Goal: Task Accomplishment & Management: Manage account settings

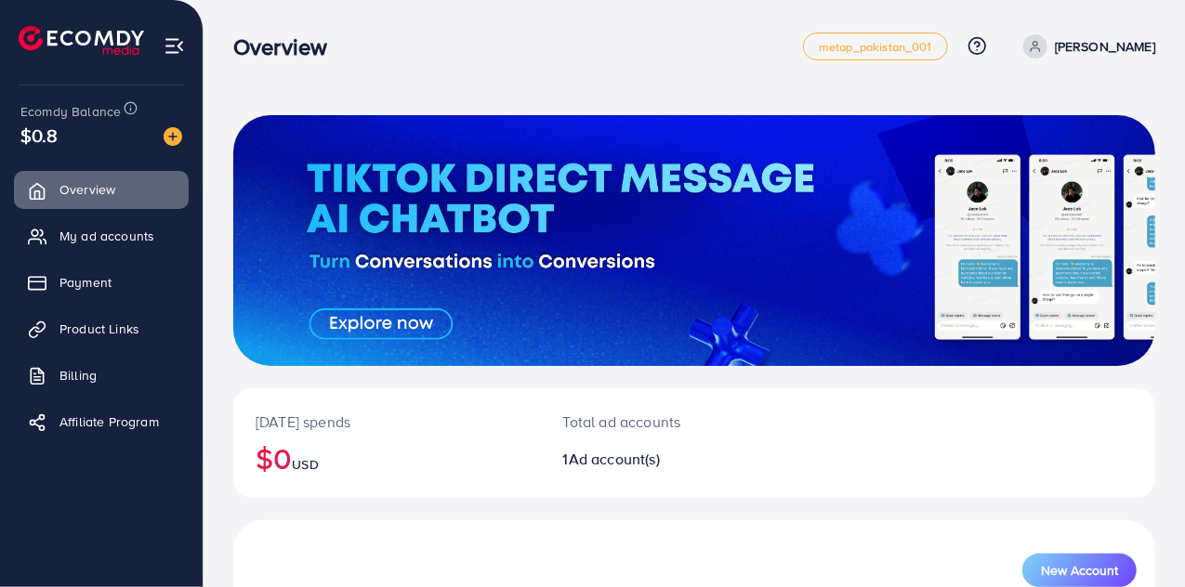
click at [1047, 55] on span at bounding box center [1035, 46] width 24 height 24
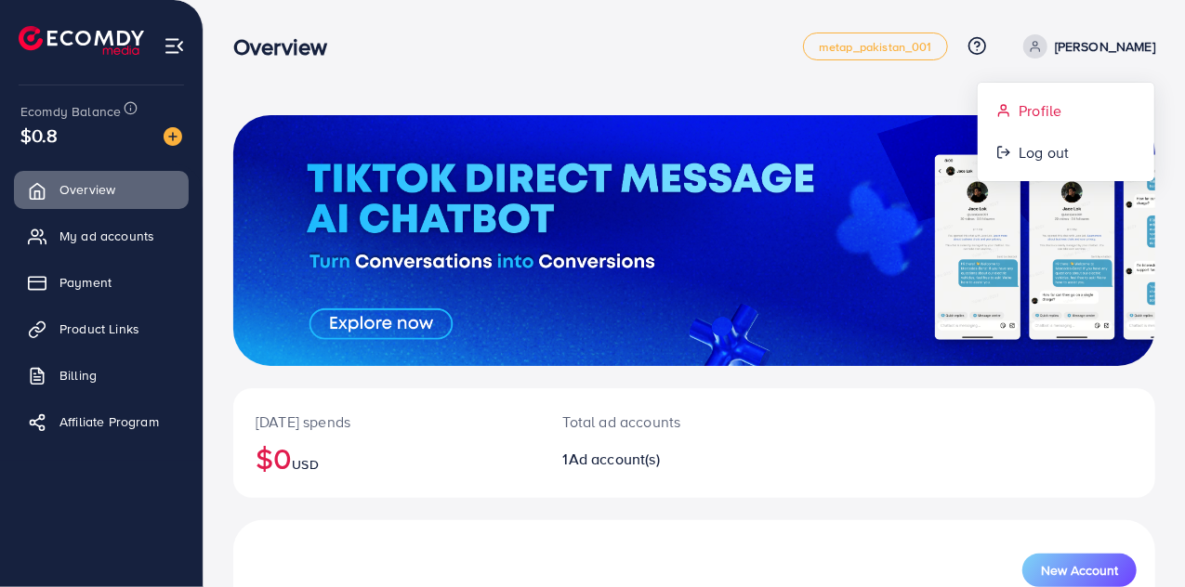
click at [1004, 94] on link "Profile" at bounding box center [1066, 111] width 177 height 42
select select "**********"
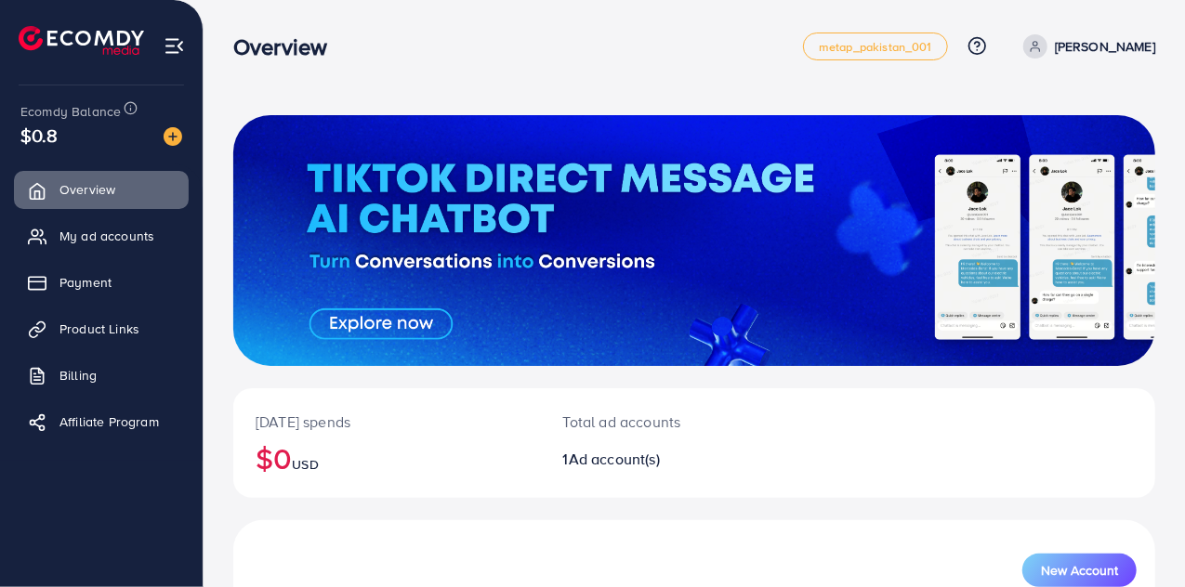
click at [1042, 40] on icon at bounding box center [1035, 46] width 13 height 13
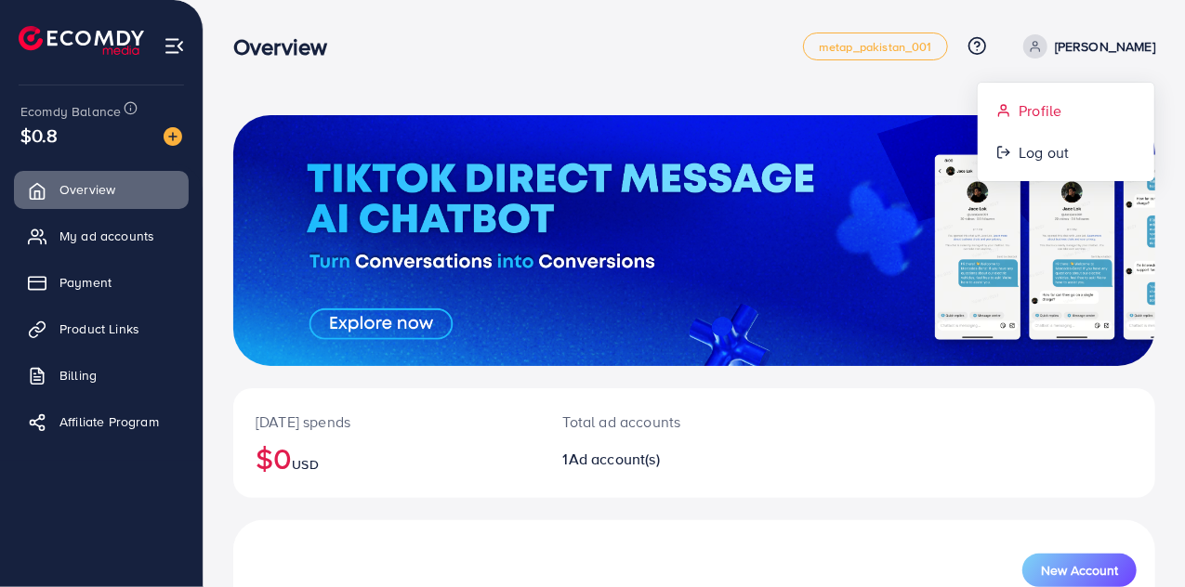
click at [1017, 108] on link "Profile" at bounding box center [1066, 111] width 177 height 42
select select "**********"
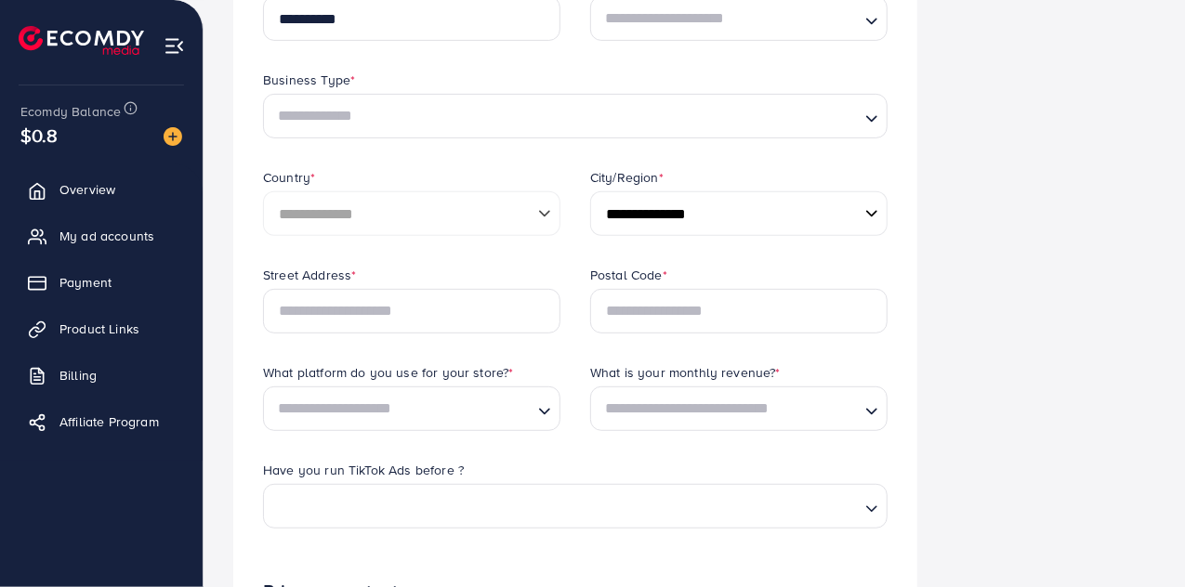
click at [708, 405] on input "Search for option" at bounding box center [727, 408] width 259 height 34
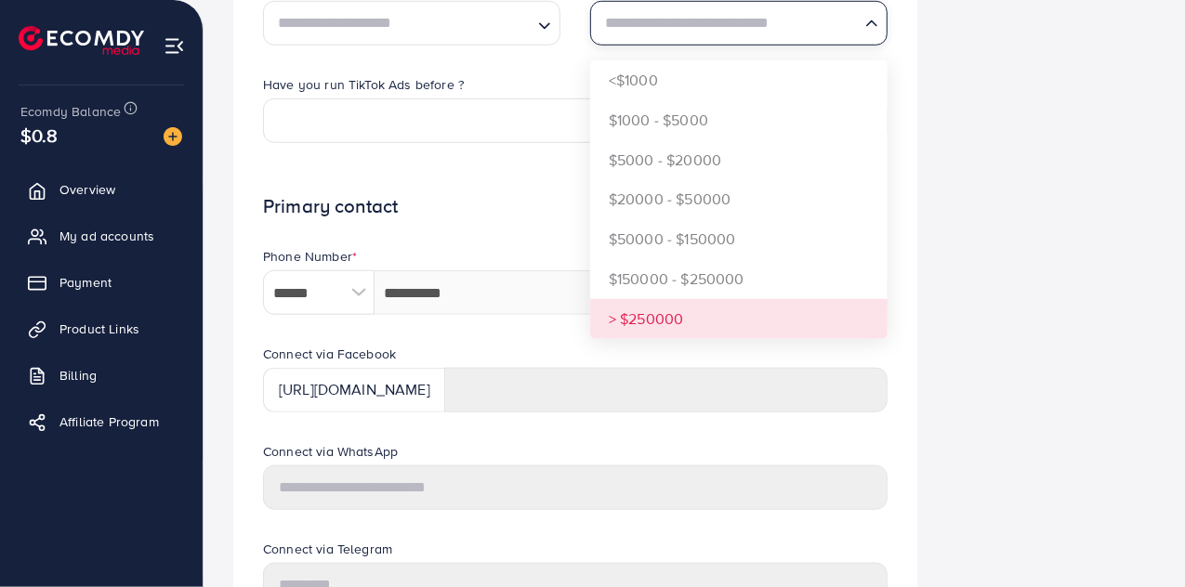
scroll to position [718, 0]
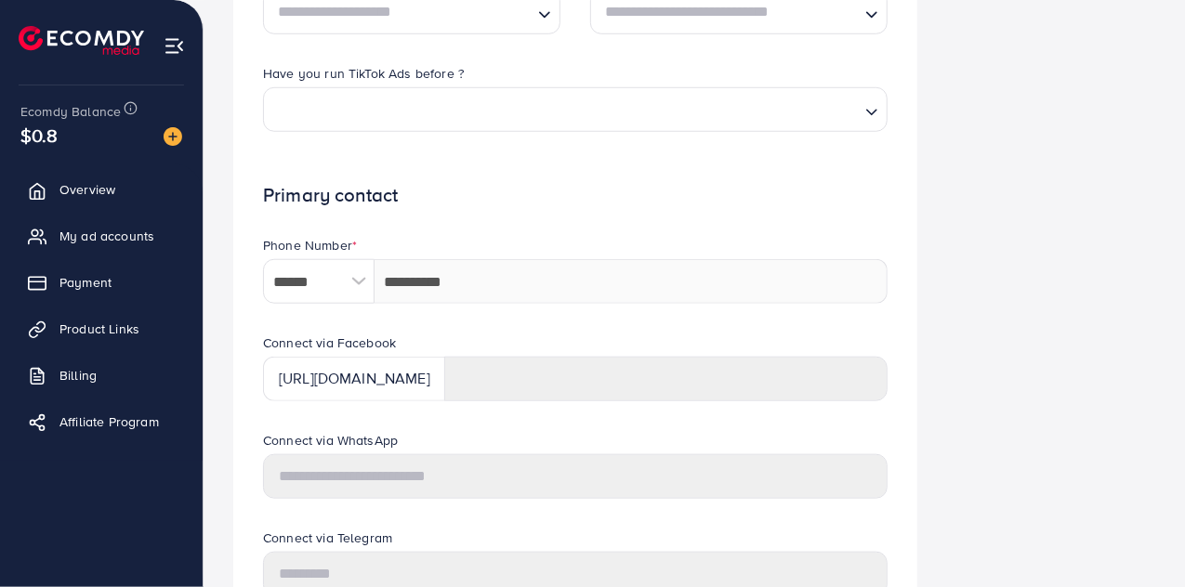
click at [349, 276] on div at bounding box center [358, 281] width 33 height 45
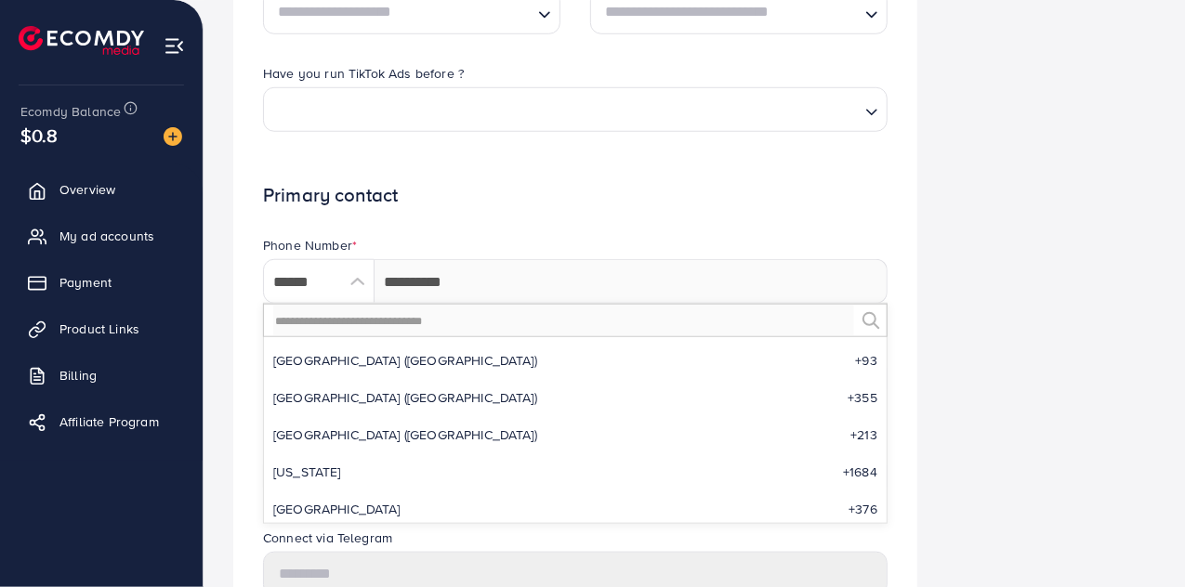
scroll to position [5877, 0]
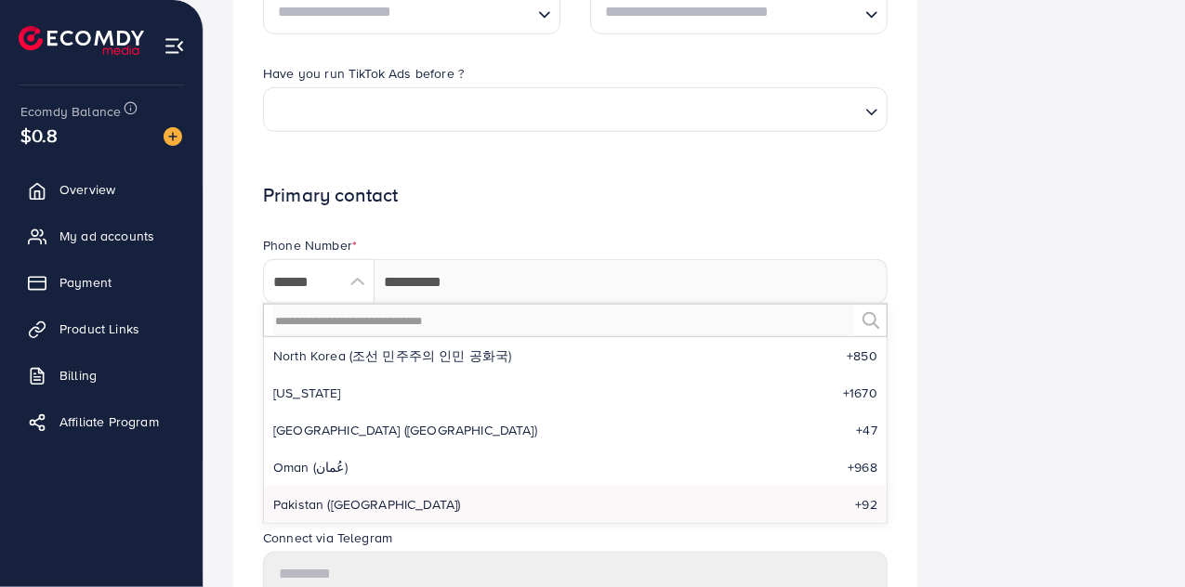
click at [539, 195] on h1 "Primary contact" at bounding box center [575, 195] width 624 height 23
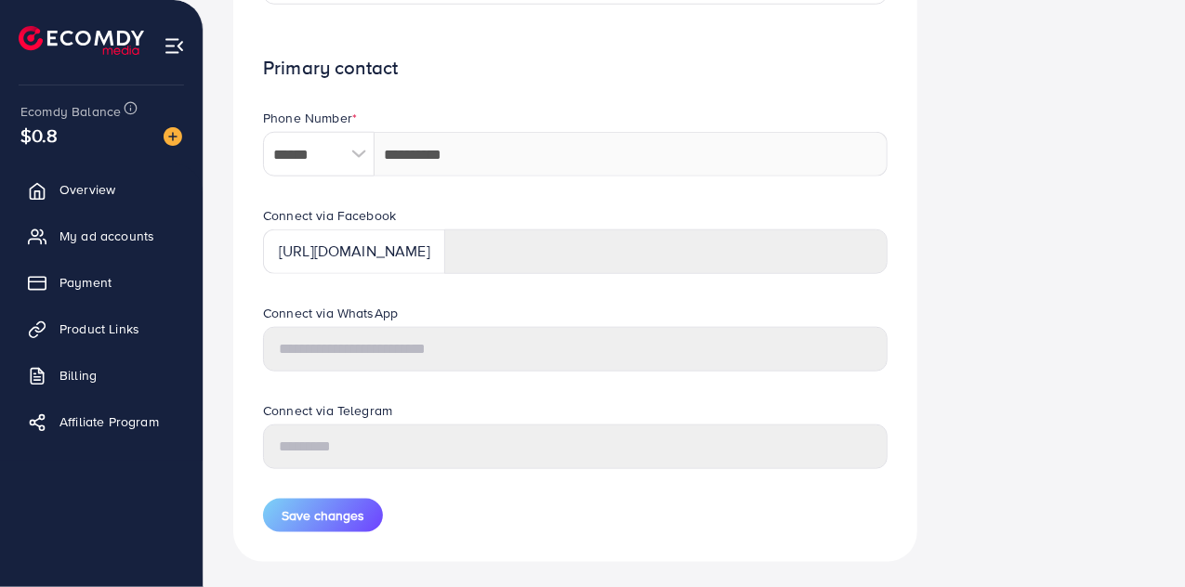
scroll to position [848, 0]
click at [693, 279] on div "Connect via Facebook [URL][DOMAIN_NAME]" at bounding box center [575, 252] width 654 height 98
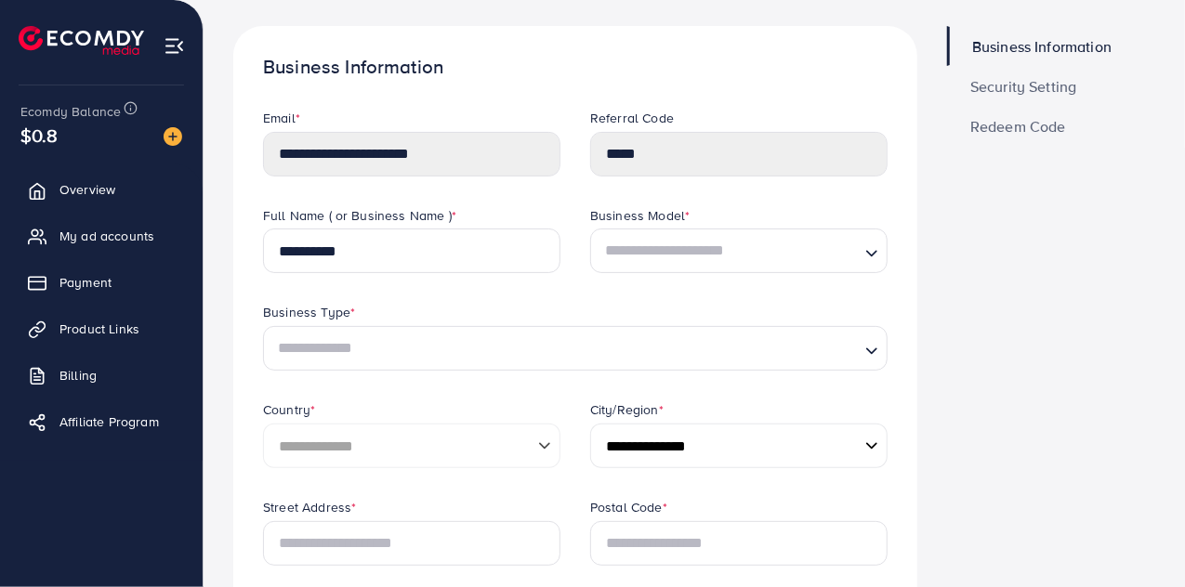
scroll to position [0, 0]
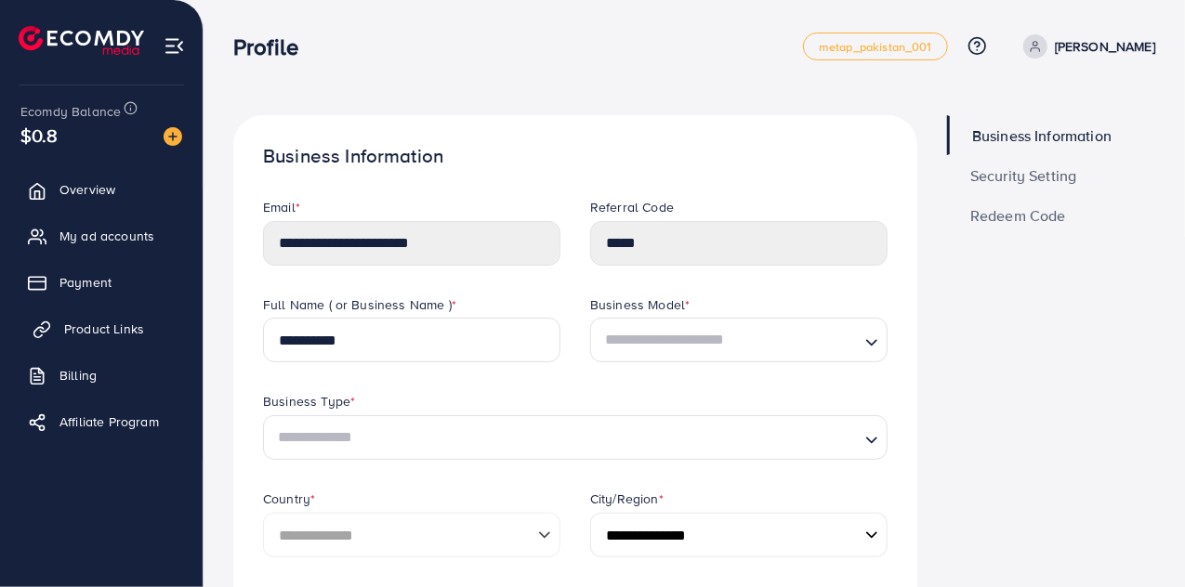
click at [104, 330] on span "Product Links" at bounding box center [104, 329] width 80 height 19
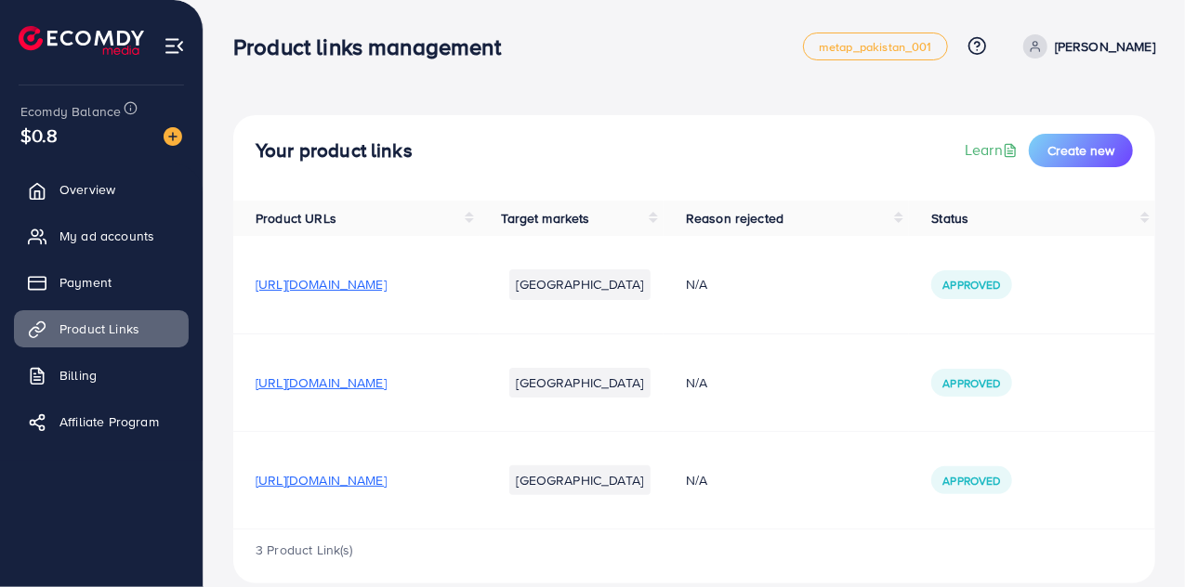
click at [174, 46] on img at bounding box center [174, 45] width 21 height 21
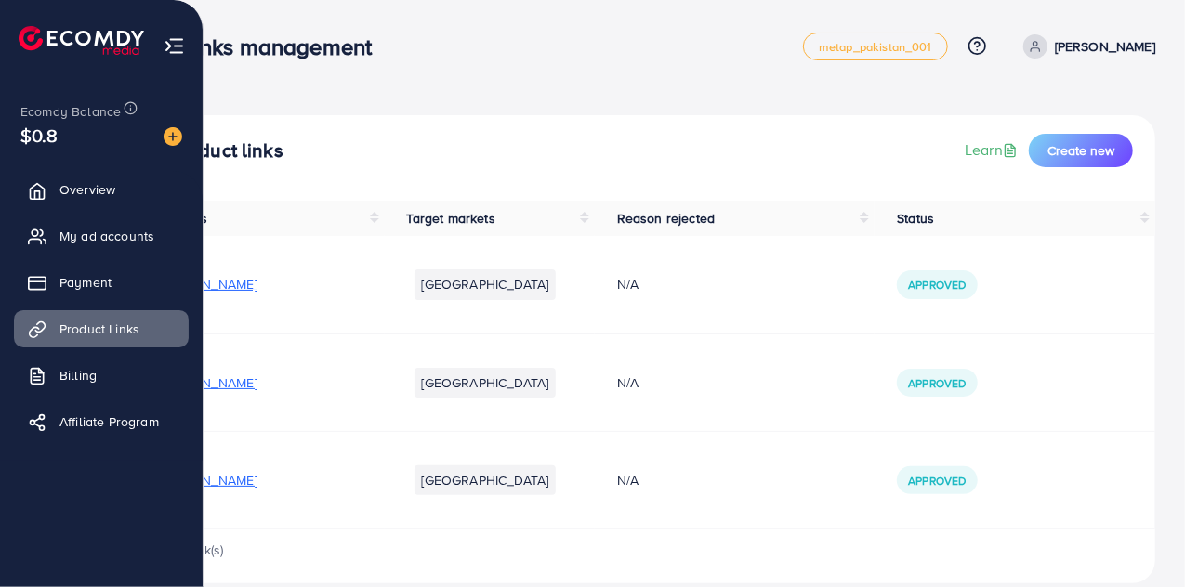
click at [182, 33] on li at bounding box center [174, 43] width 21 height 74
click at [173, 44] on img at bounding box center [174, 45] width 21 height 21
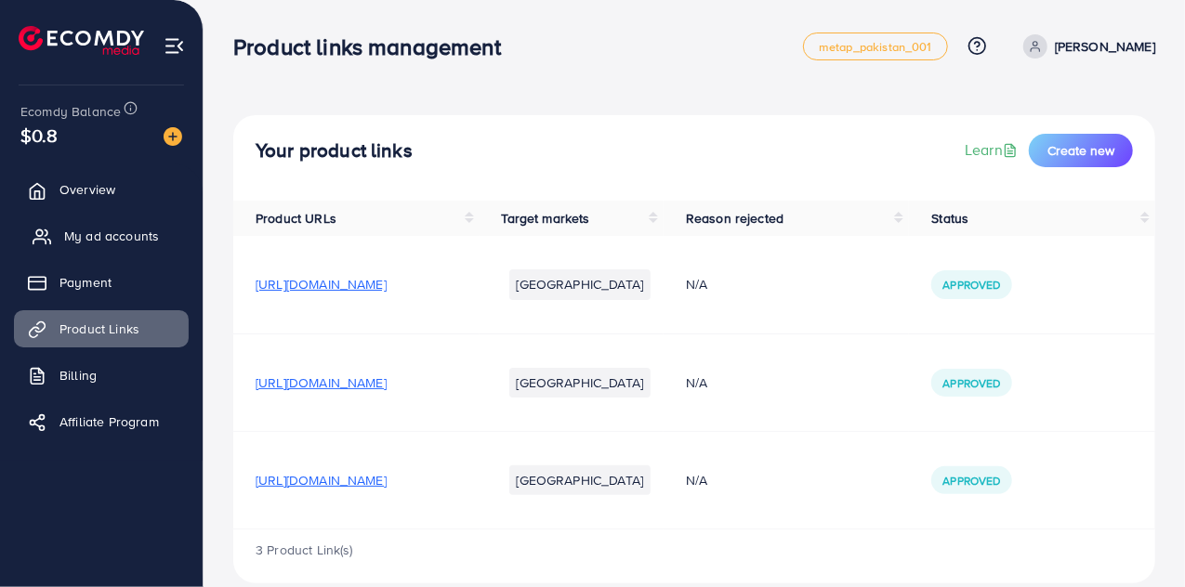
click at [110, 239] on span "My ad accounts" at bounding box center [111, 236] width 95 height 19
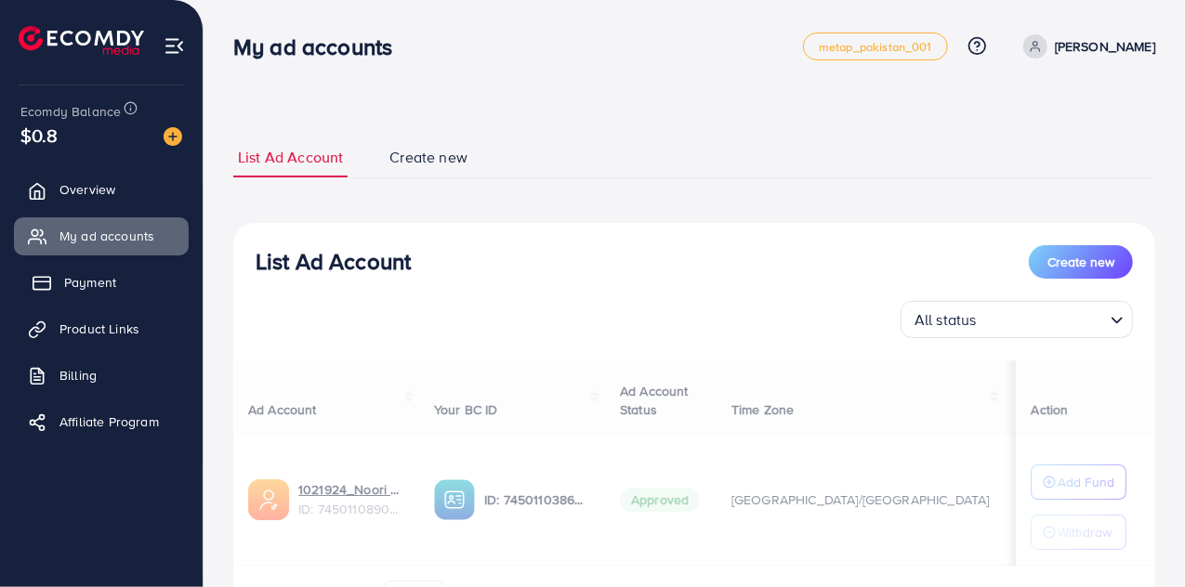
click at [100, 280] on span "Payment" at bounding box center [90, 282] width 52 height 19
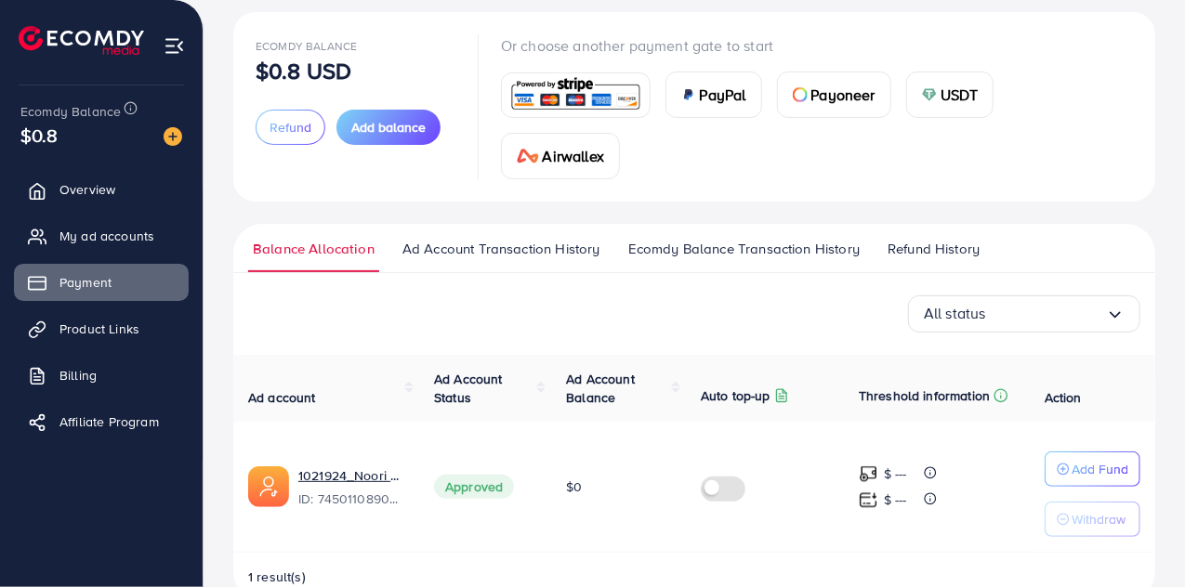
scroll to position [112, 0]
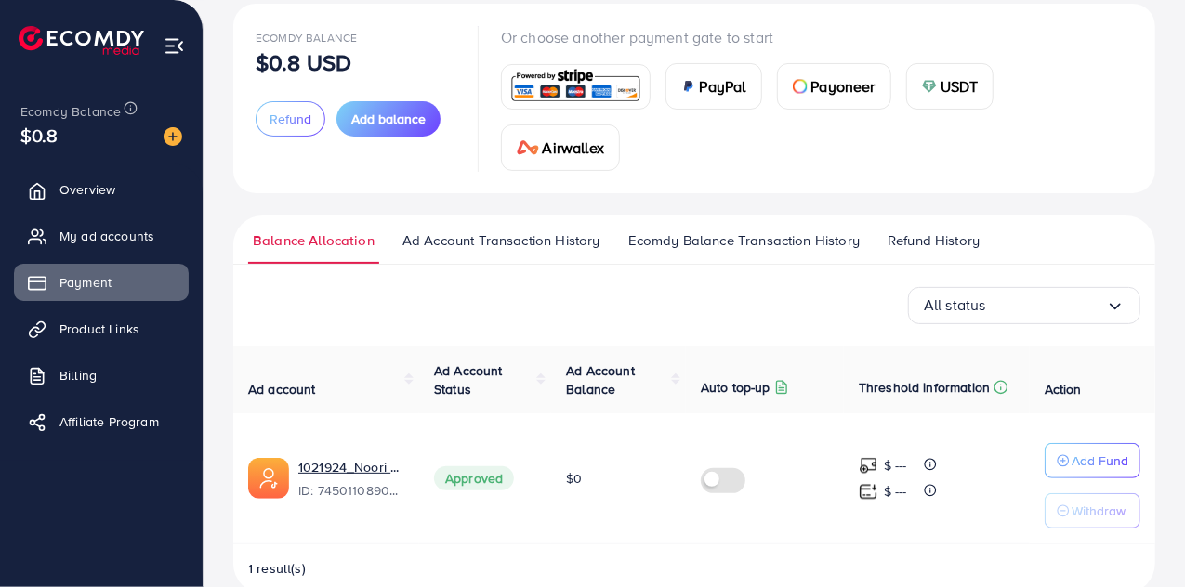
click at [524, 230] on span "Ad Account Transaction History" at bounding box center [501, 240] width 198 height 20
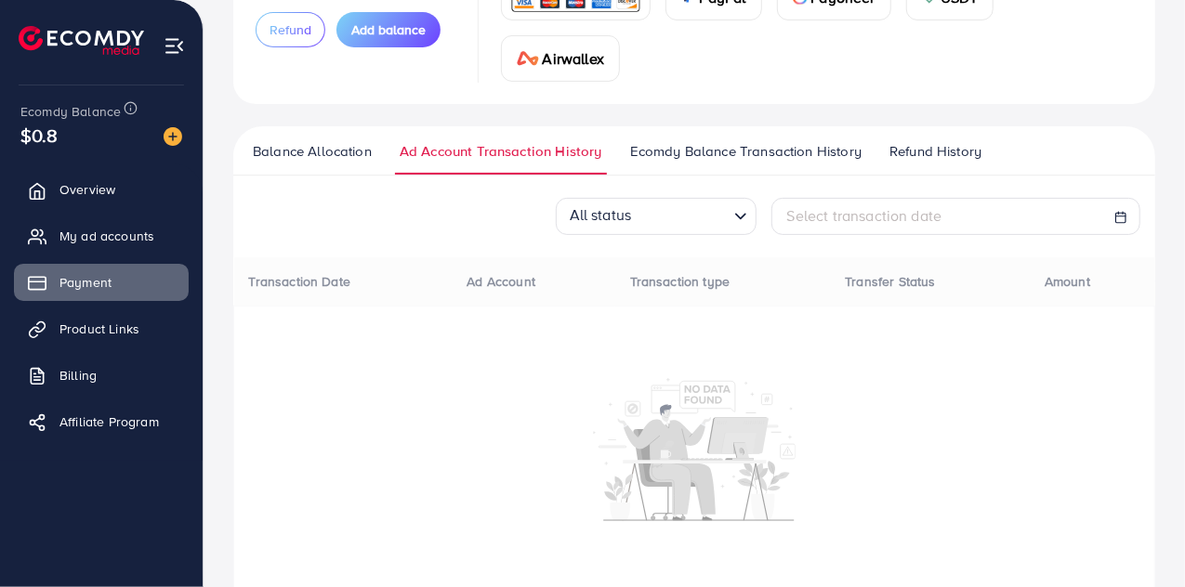
scroll to position [237, 0]
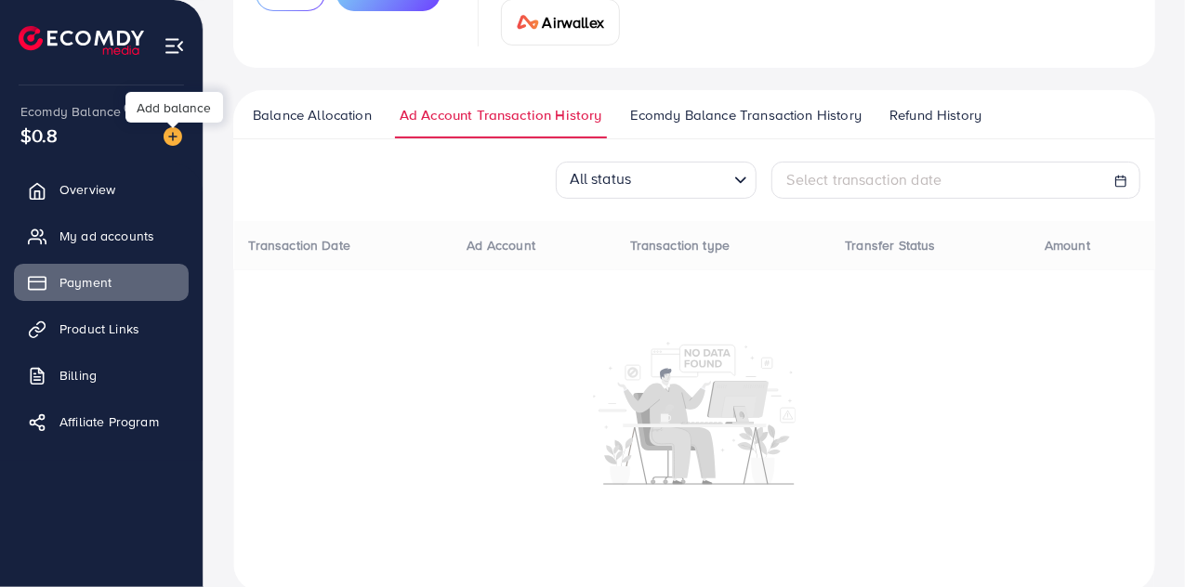
click at [172, 132] on img at bounding box center [173, 136] width 19 height 19
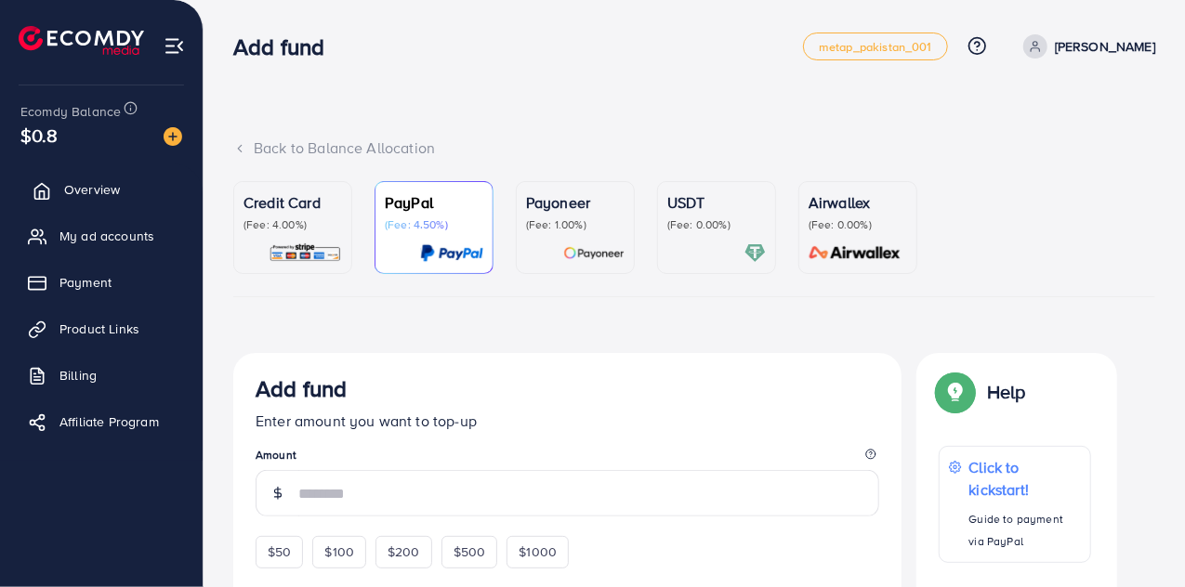
click at [108, 173] on link "Overview" at bounding box center [101, 189] width 175 height 37
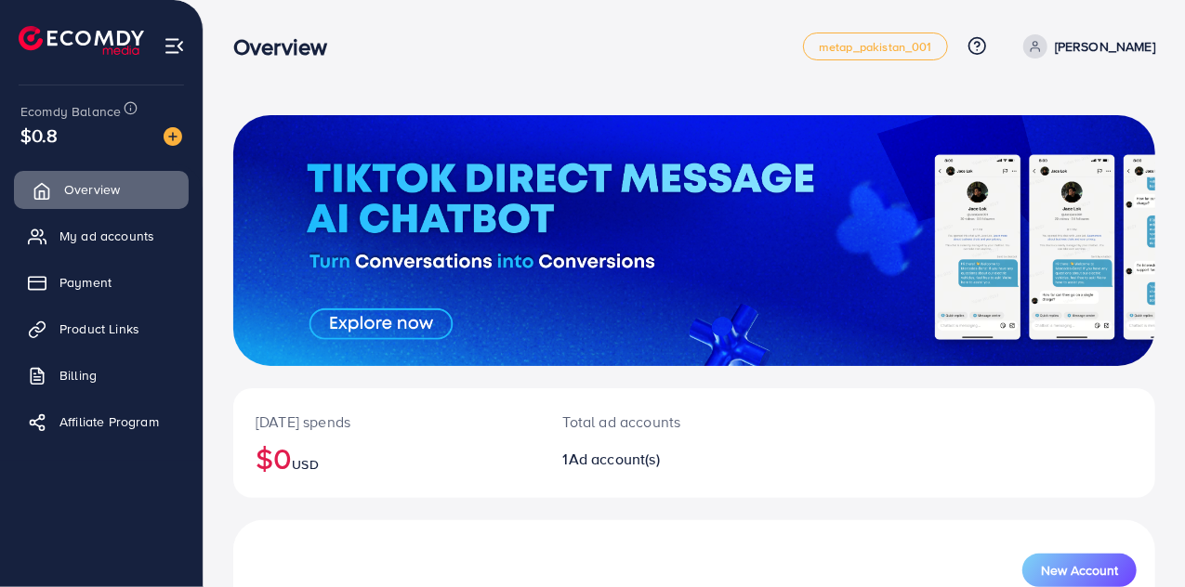
click at [104, 187] on span "Overview" at bounding box center [92, 189] width 56 height 19
click at [91, 233] on span "My ad accounts" at bounding box center [111, 236] width 95 height 19
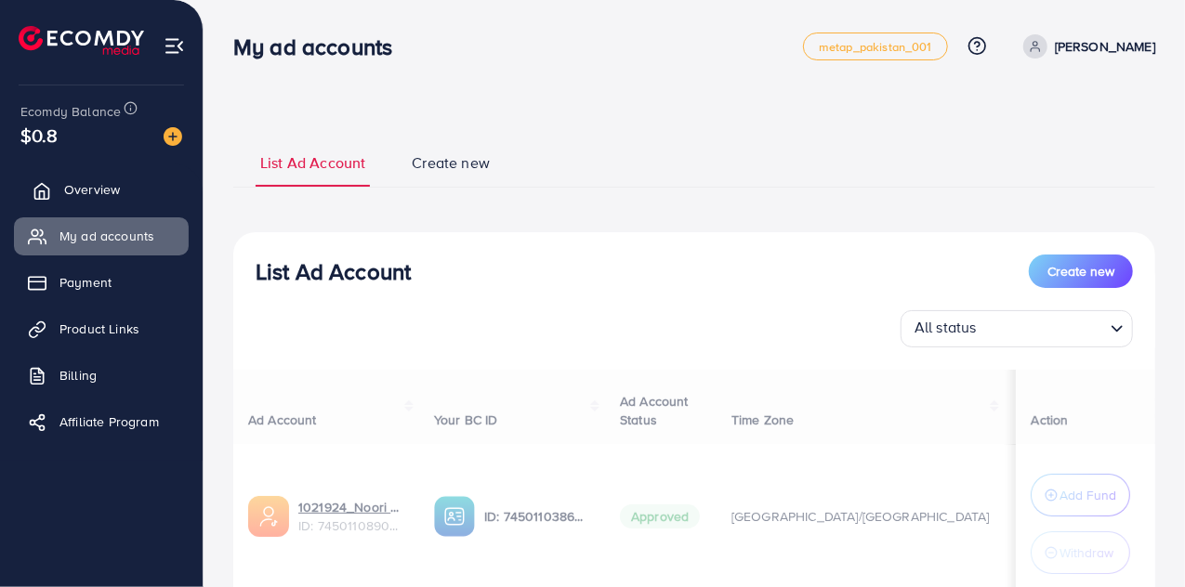
click at [92, 190] on span "Overview" at bounding box center [92, 189] width 56 height 19
